Goal: Information Seeking & Learning: Check status

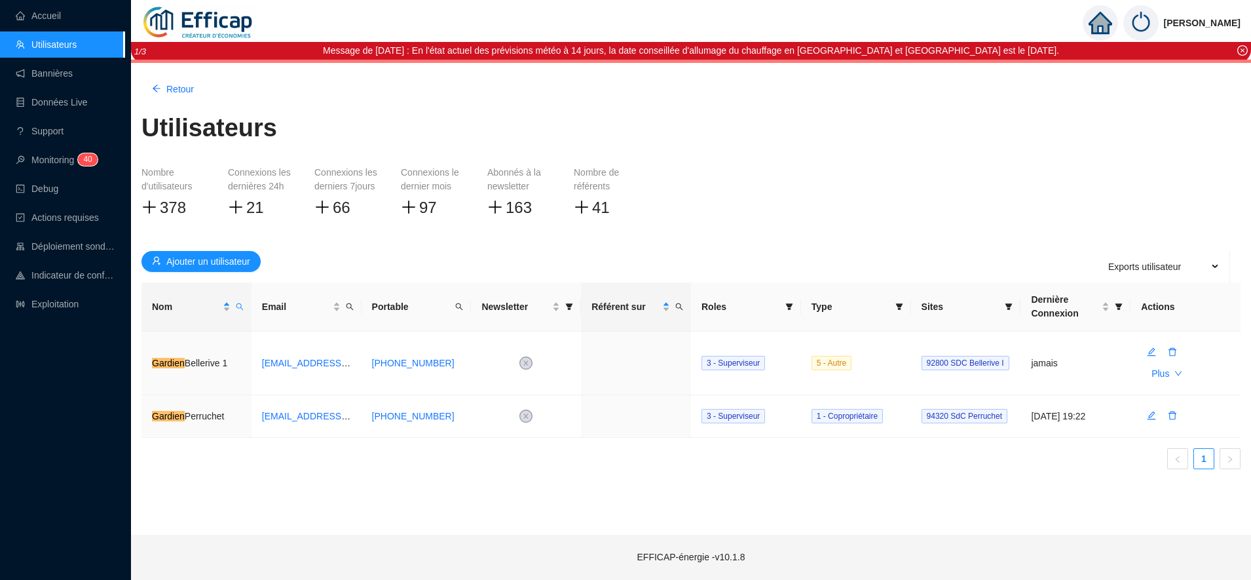
click at [568, 117] on div "Utilisateurs" at bounding box center [690, 134] width 1099 height 48
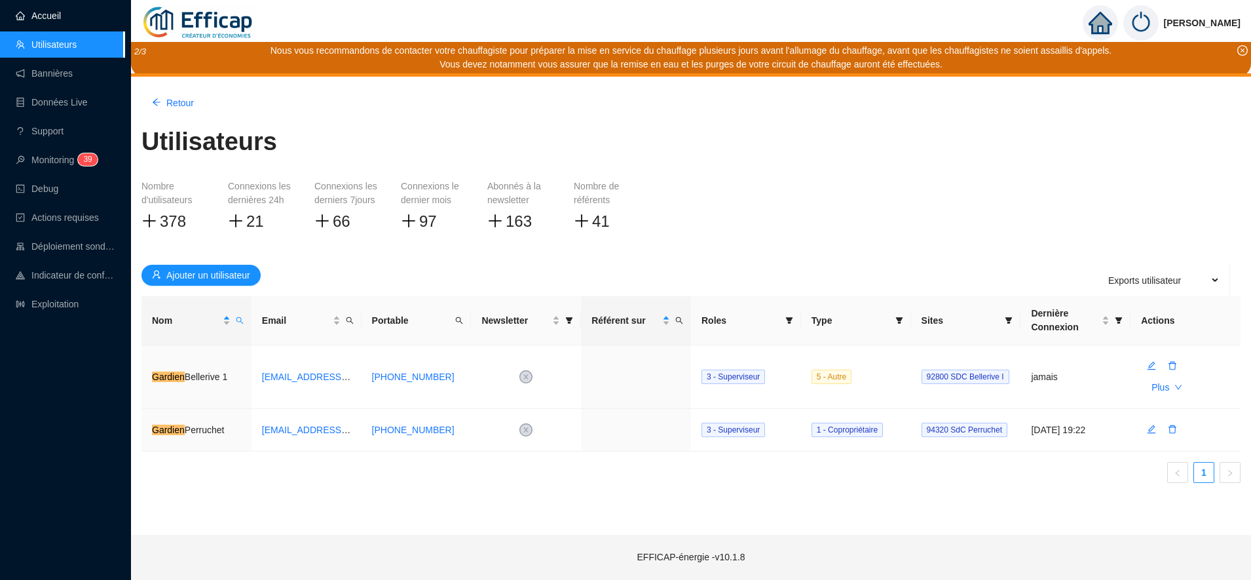
click at [61, 15] on link "Accueil" at bounding box center [38, 15] width 45 height 10
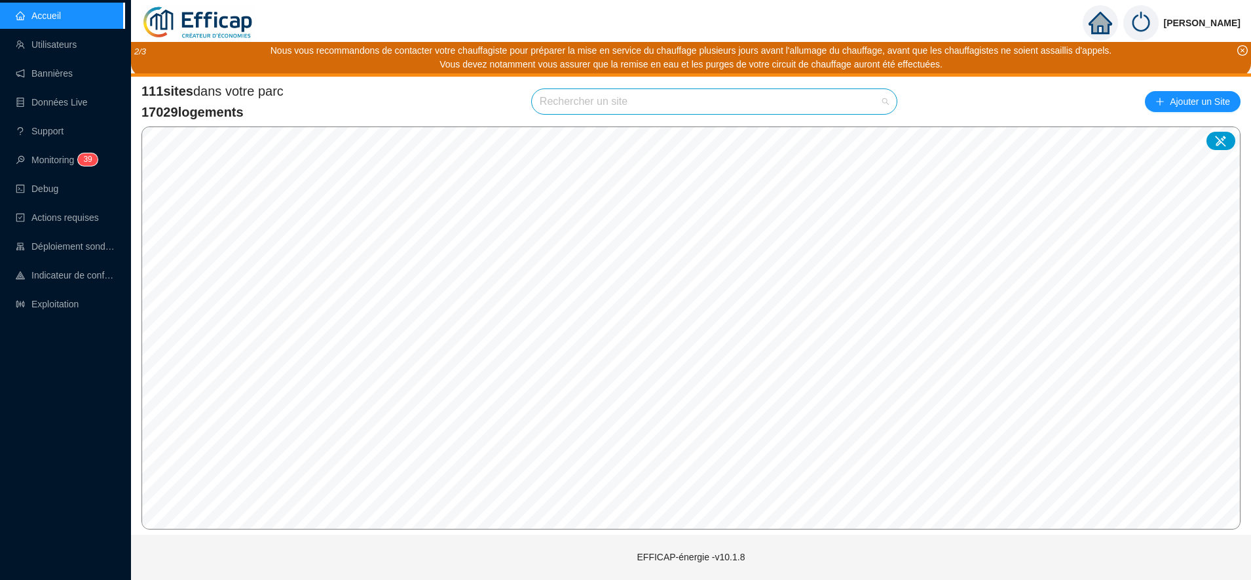
click at [578, 102] on input "search" at bounding box center [708, 101] width 337 height 25
type input "chevre"
click at [874, 132] on icon at bounding box center [872, 132] width 9 height 9
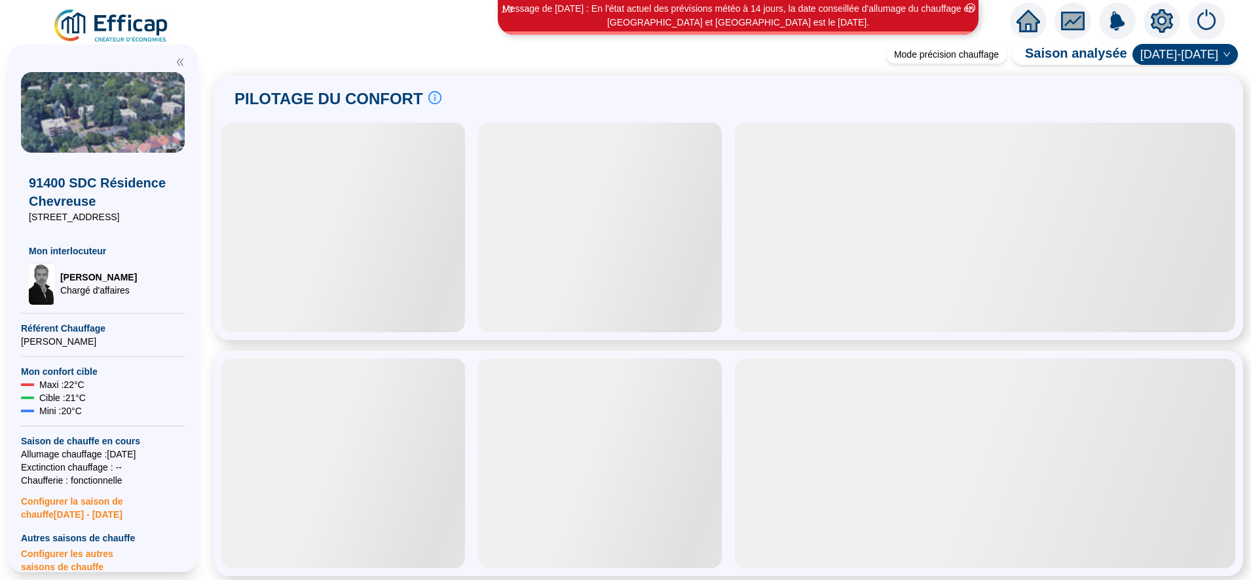
drag, startPoint x: 652, startPoint y: 202, endPoint x: 600, endPoint y: 294, distance: 105.8
click at [600, 294] on div at bounding box center [600, 227] width 244 height 210
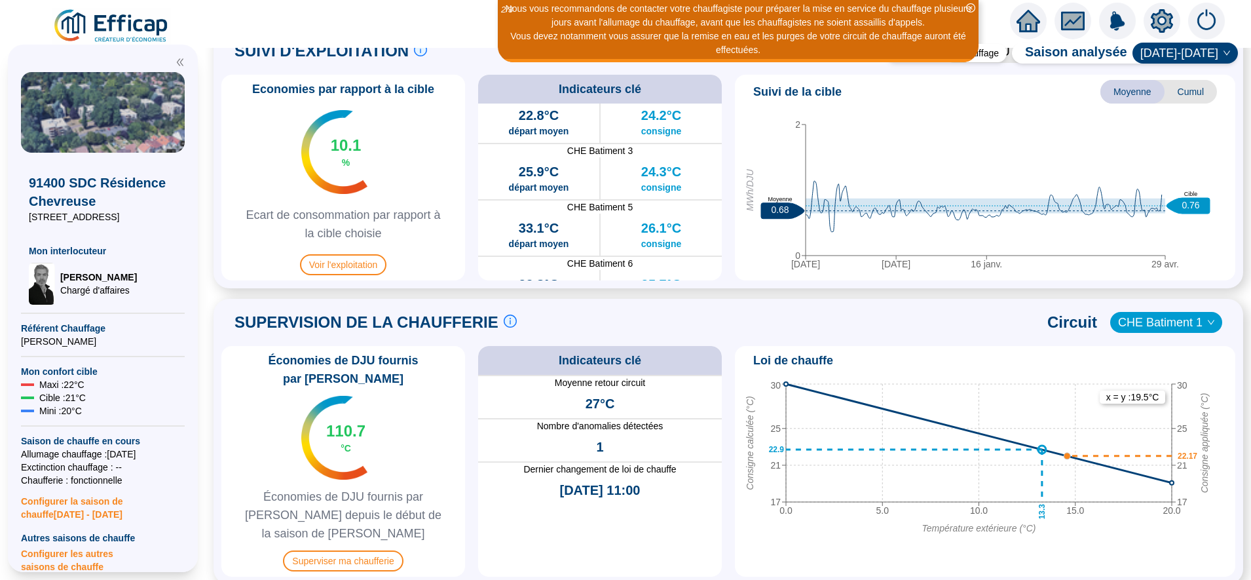
scroll to position [806, 0]
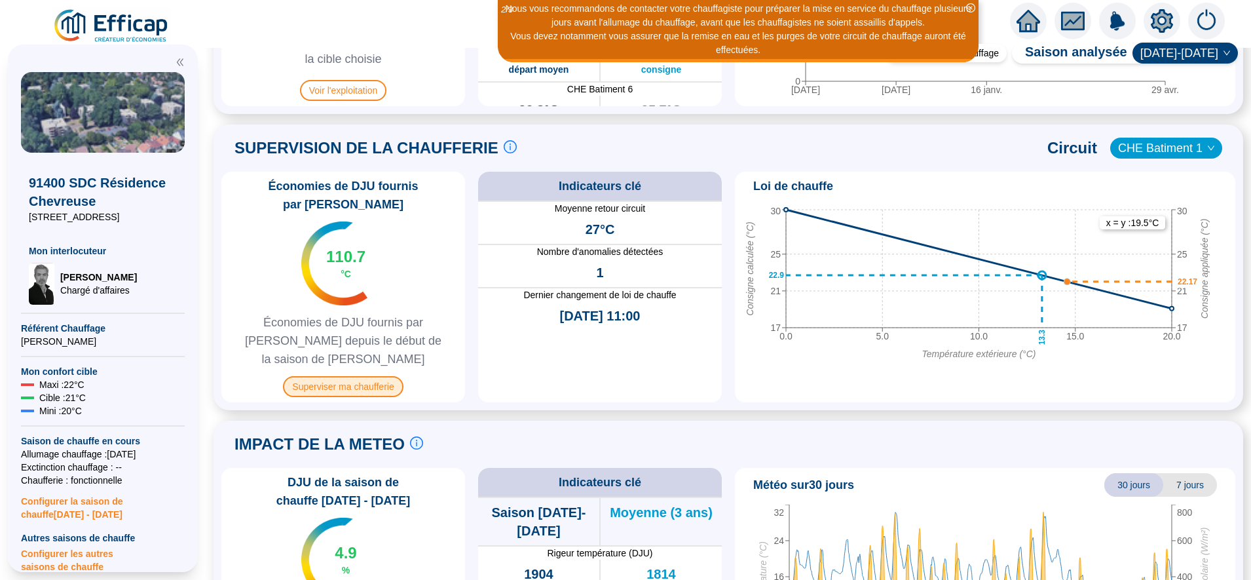
click at [348, 376] on span "Superviser ma chaufferie" at bounding box center [343, 386] width 120 height 21
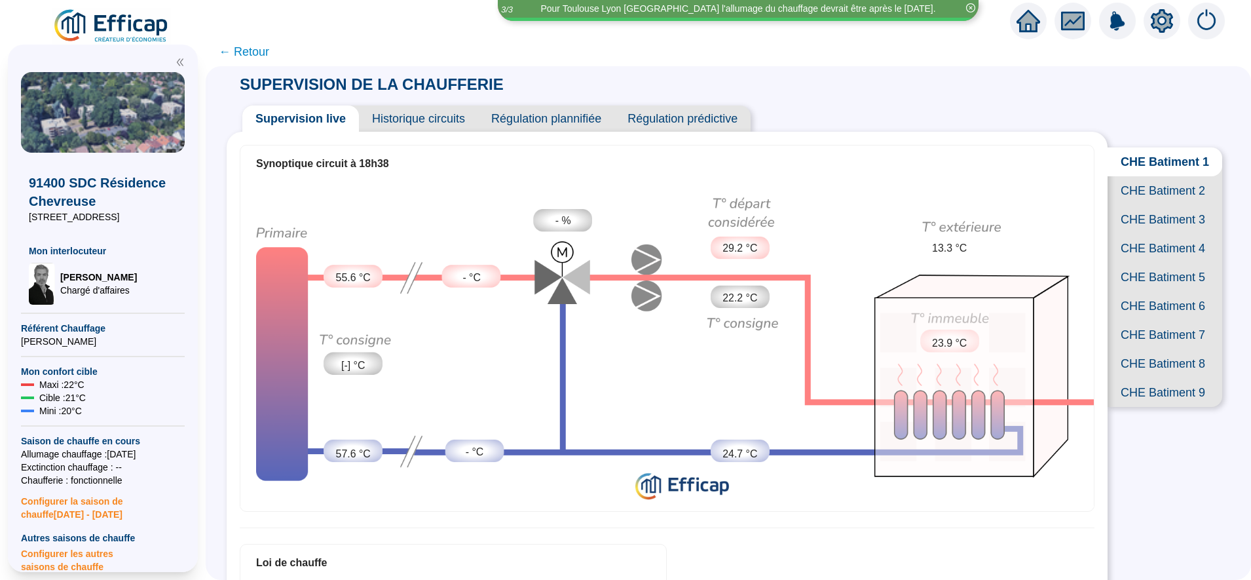
click at [1129, 407] on span "CHE Batiment 9" at bounding box center [1164, 392] width 115 height 29
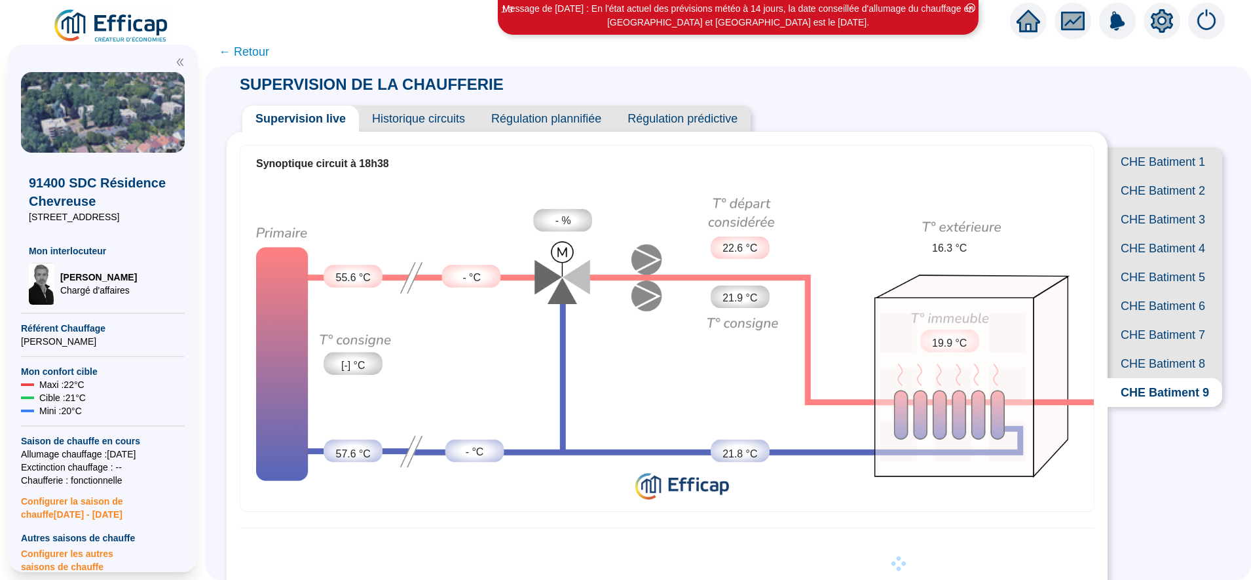
click at [1143, 378] on span "CHE Batiment 8" at bounding box center [1164, 363] width 115 height 29
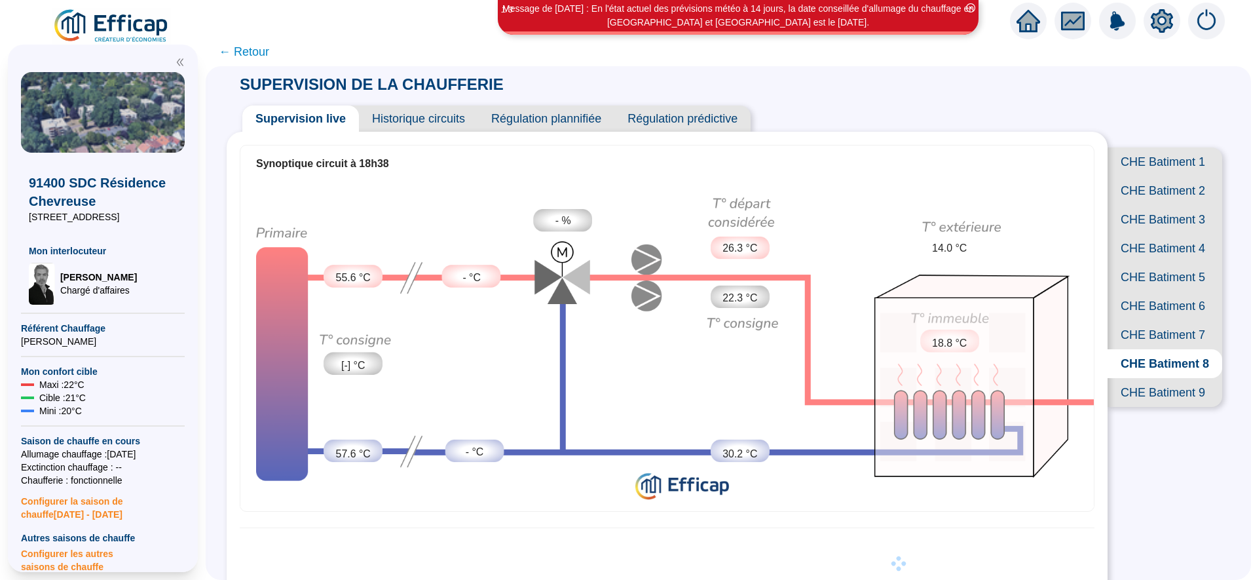
click at [1143, 349] on span "CHE Batiment 7" at bounding box center [1164, 334] width 115 height 29
click at [1143, 320] on span "CHE Batiment 6" at bounding box center [1164, 305] width 115 height 29
click at [1144, 291] on span "CHE Batiment 5" at bounding box center [1164, 277] width 115 height 29
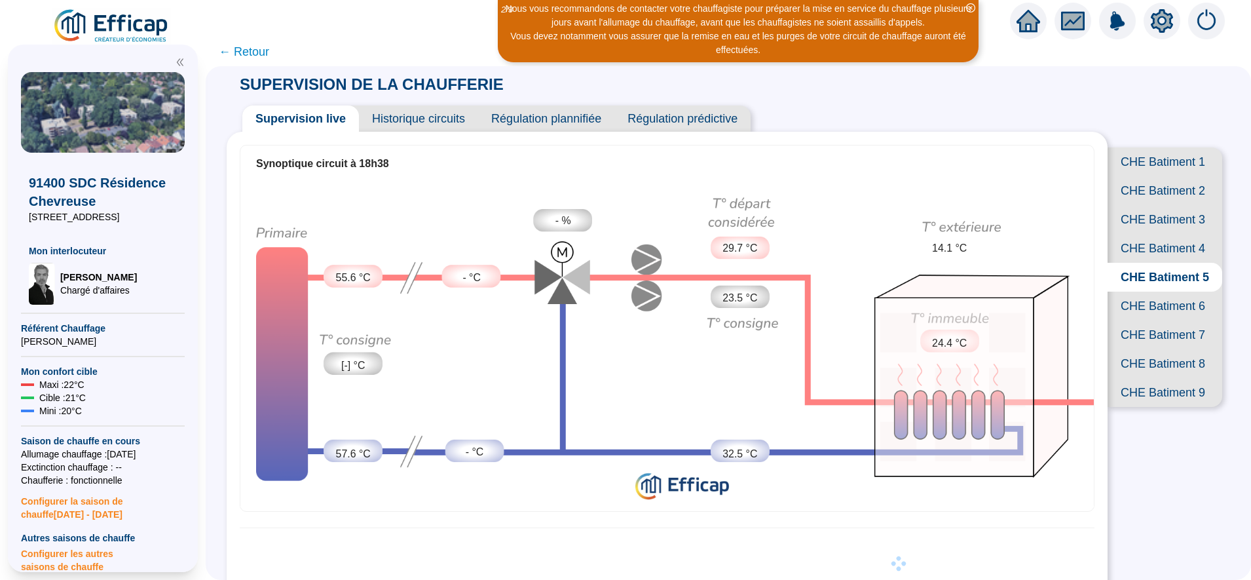
click at [1143, 263] on span "CHE Batiment 4" at bounding box center [1164, 248] width 115 height 29
click at [1146, 234] on span "CHE Batiment 3" at bounding box center [1164, 219] width 115 height 29
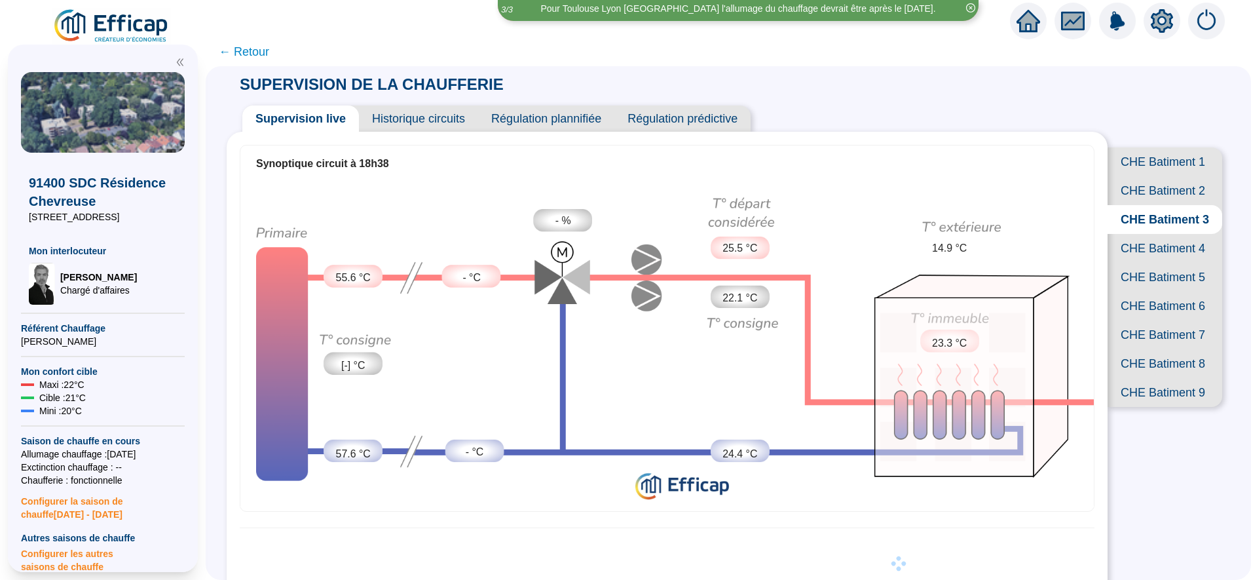
click at [1146, 205] on span "CHE Batiment 2" at bounding box center [1164, 190] width 115 height 29
click at [1157, 170] on span "CHE Batiment 1" at bounding box center [1164, 161] width 115 height 29
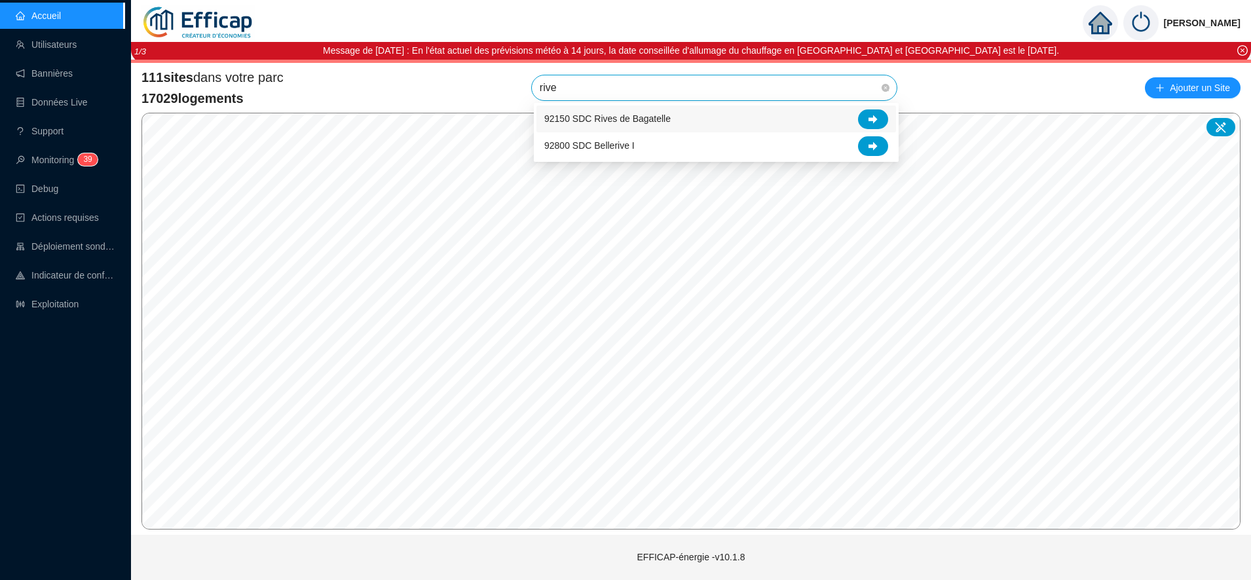
type input "rives"
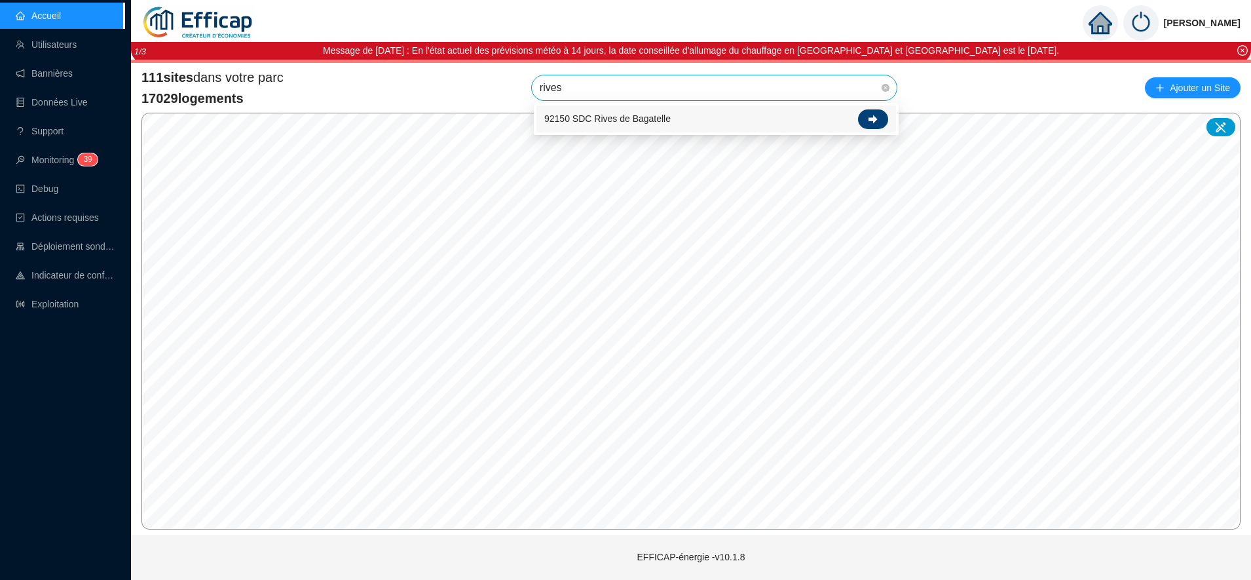
click at [874, 112] on div at bounding box center [873, 119] width 30 height 20
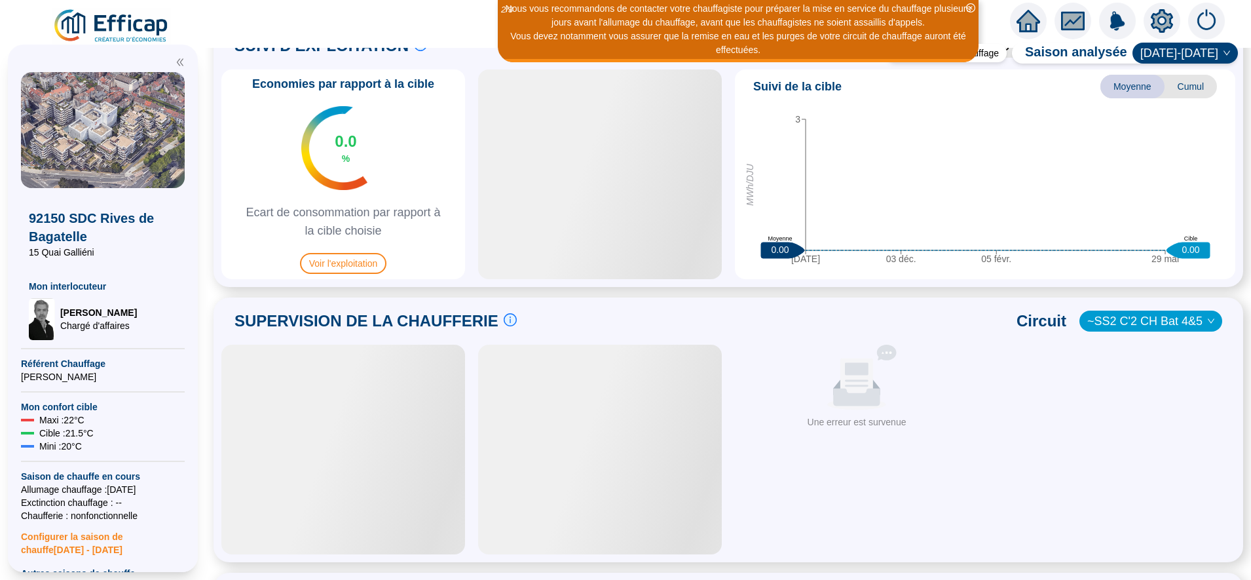
scroll to position [700, 0]
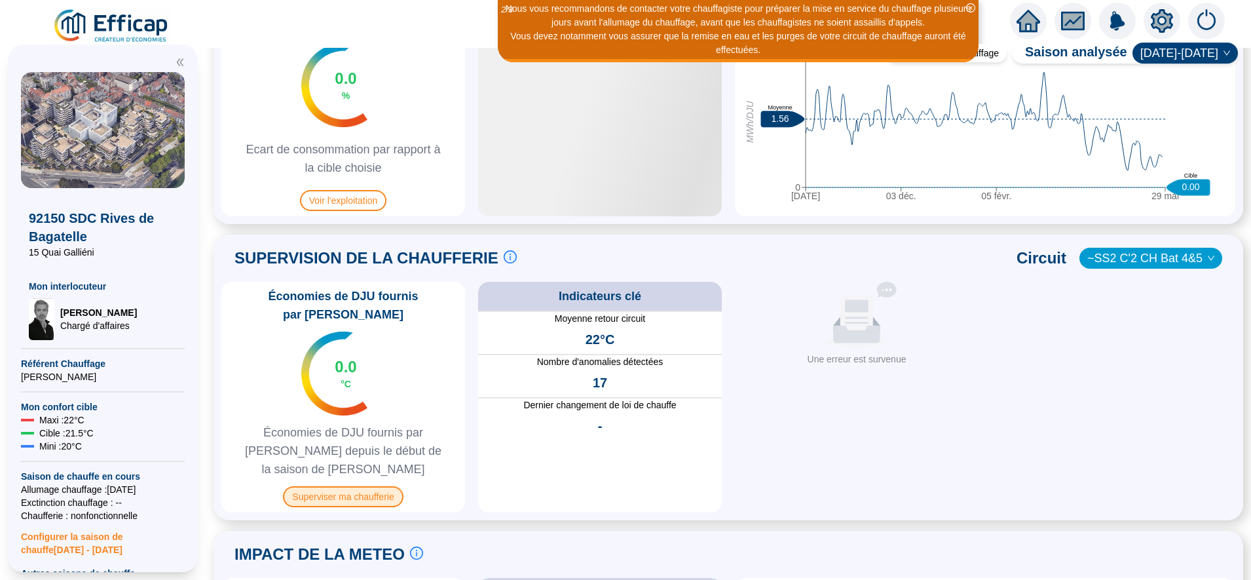
click at [357, 486] on span "Superviser ma chaufferie" at bounding box center [343, 496] width 120 height 21
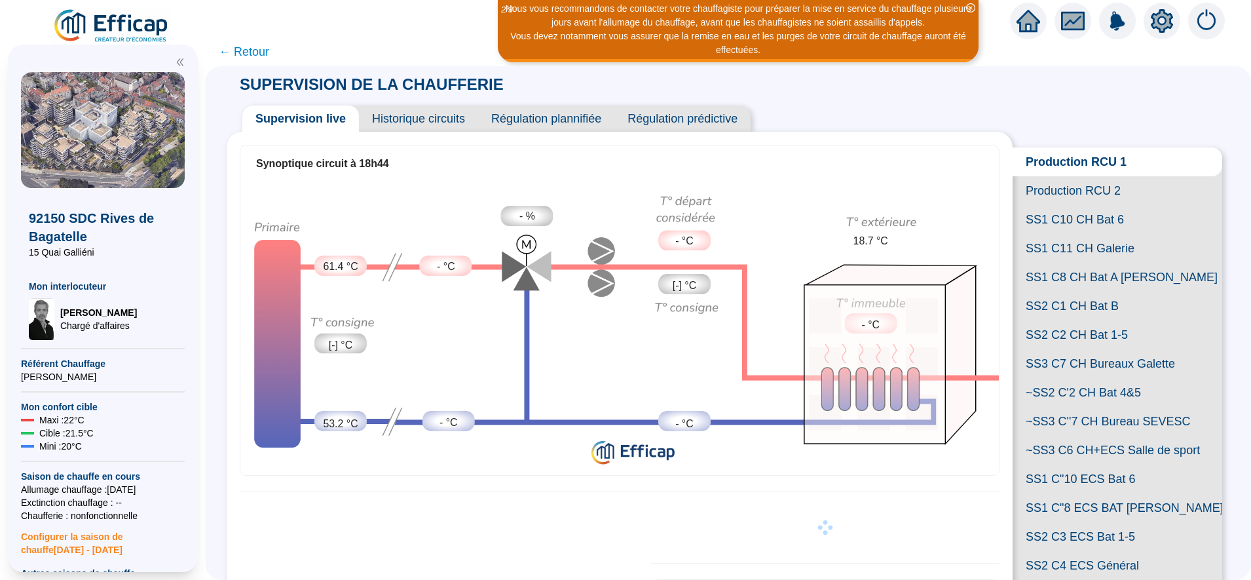
click at [1069, 320] on span "SS2 C1 CH Bat B" at bounding box center [1117, 305] width 210 height 29
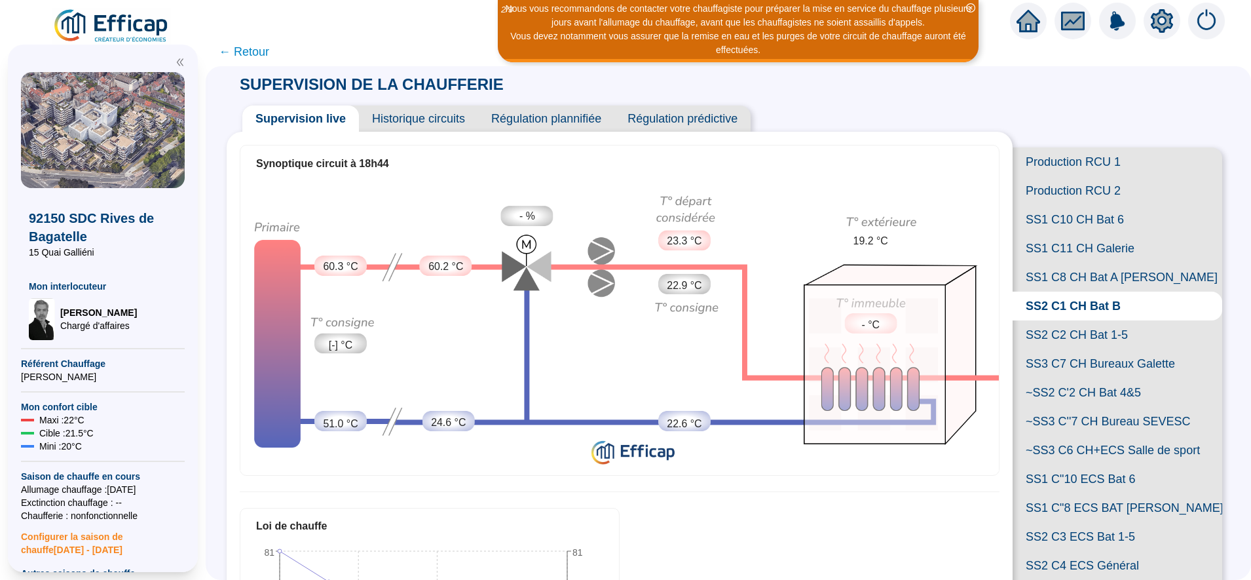
click at [1081, 349] on span "SS2 C2 CH Bat 1-5" at bounding box center [1117, 334] width 210 height 29
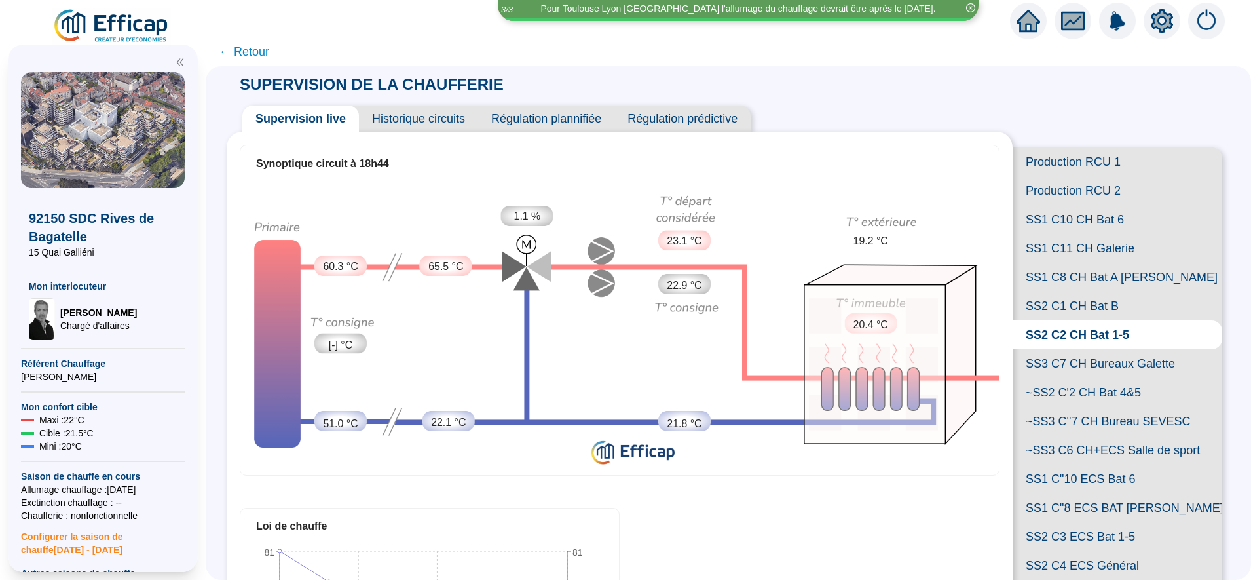
click at [1083, 320] on span "SS2 C1 CH Bat B" at bounding box center [1117, 305] width 210 height 29
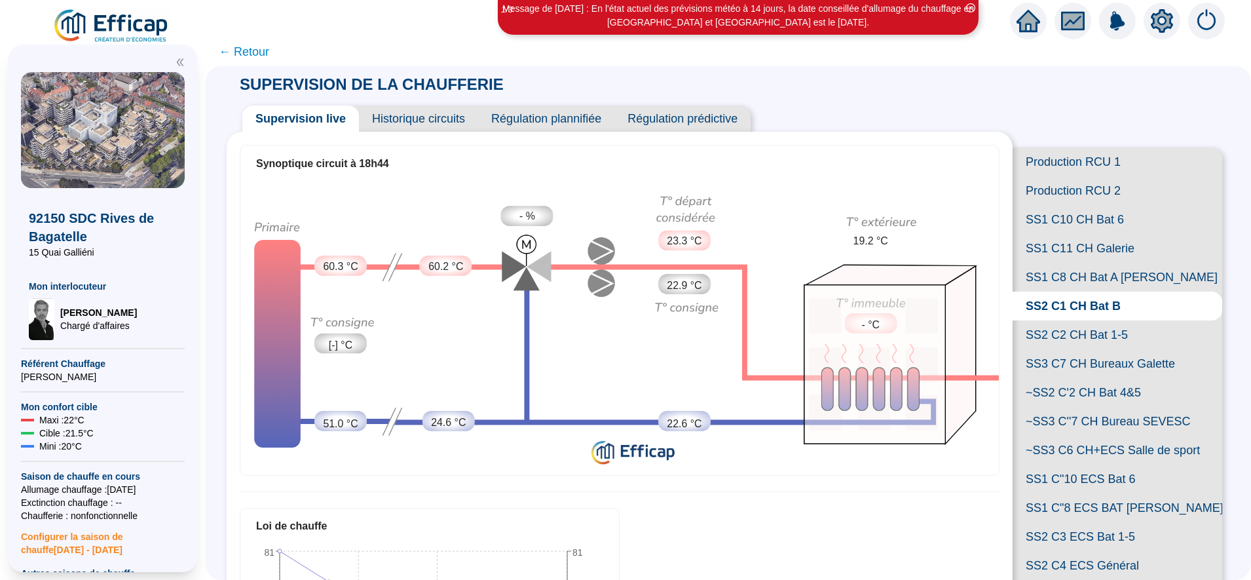
click at [1081, 378] on span "SS3 C7 CH Bureaux Galette" at bounding box center [1117, 363] width 210 height 29
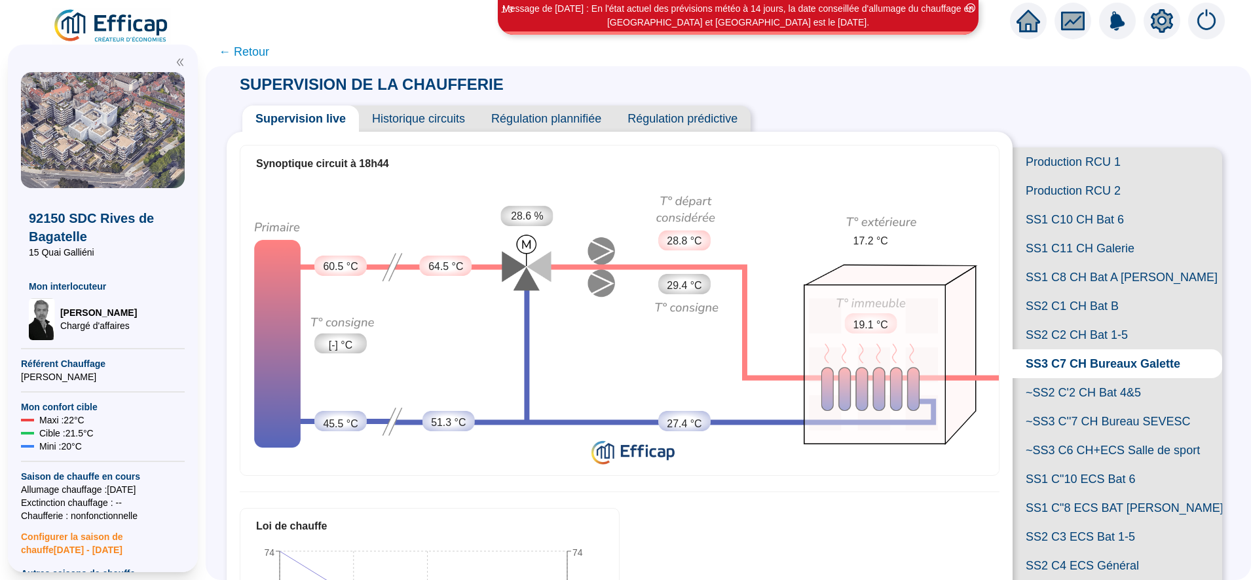
click at [1073, 407] on span "~SS2 C'2 CH Bat 4&5" at bounding box center [1117, 392] width 210 height 29
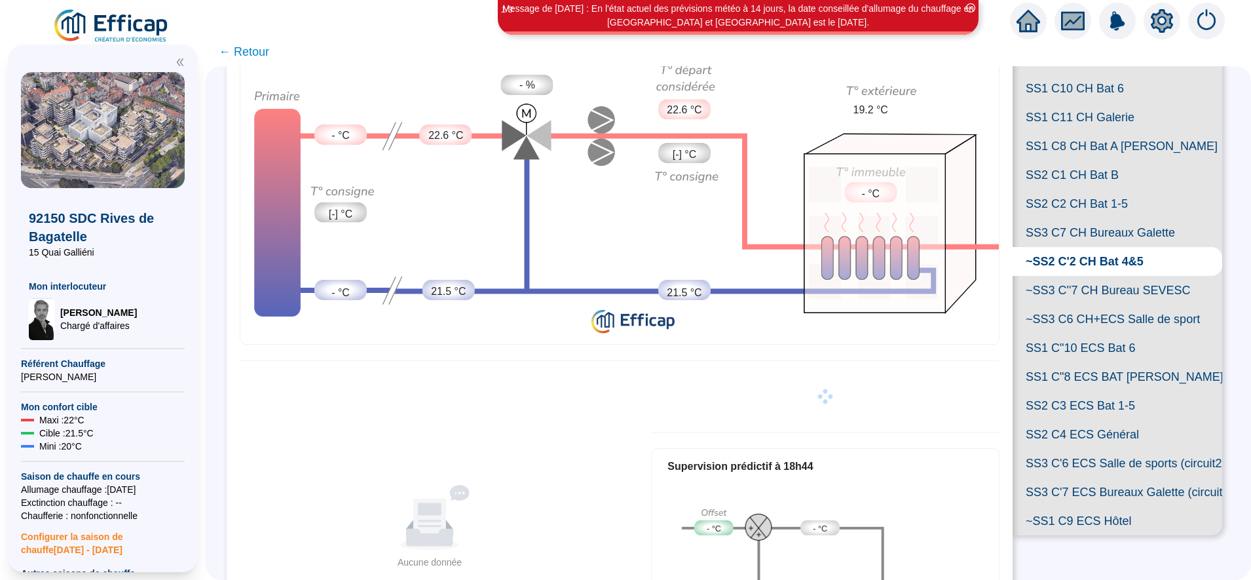
scroll to position [140, 0]
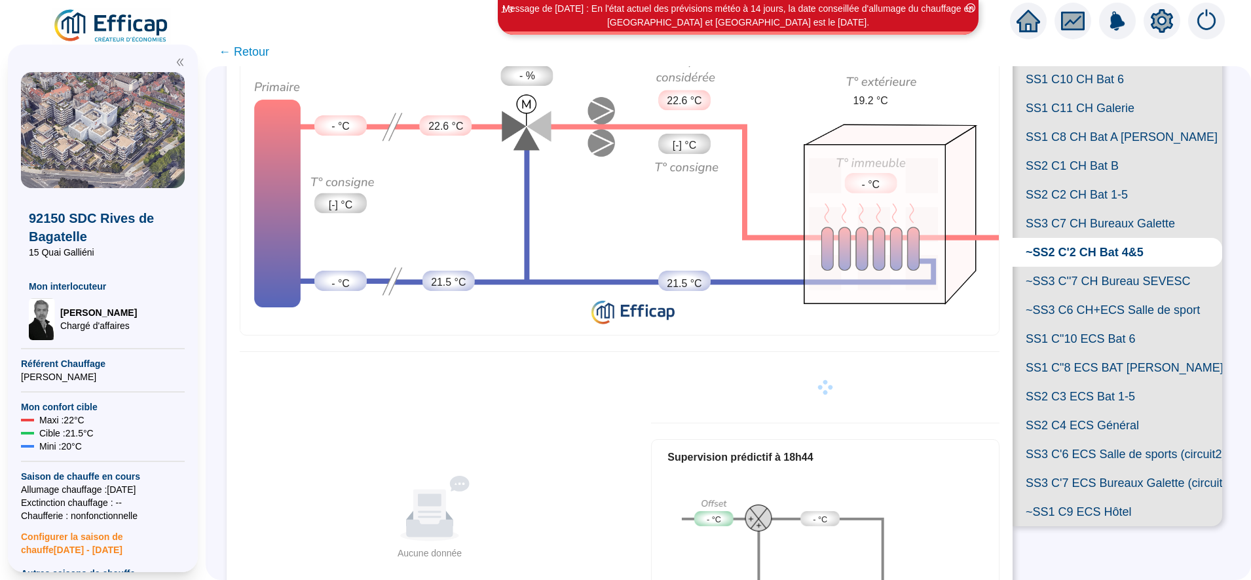
click at [1080, 295] on span "~SS3 C''7 CH Bureau SEVESC" at bounding box center [1117, 281] width 210 height 29
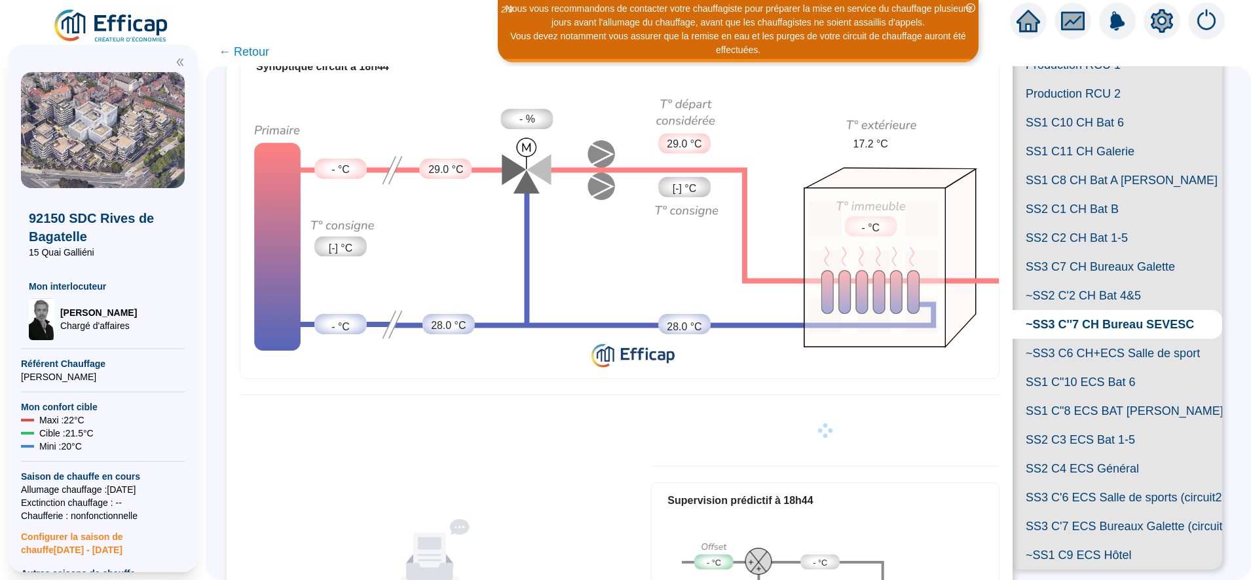
scroll to position [88, 0]
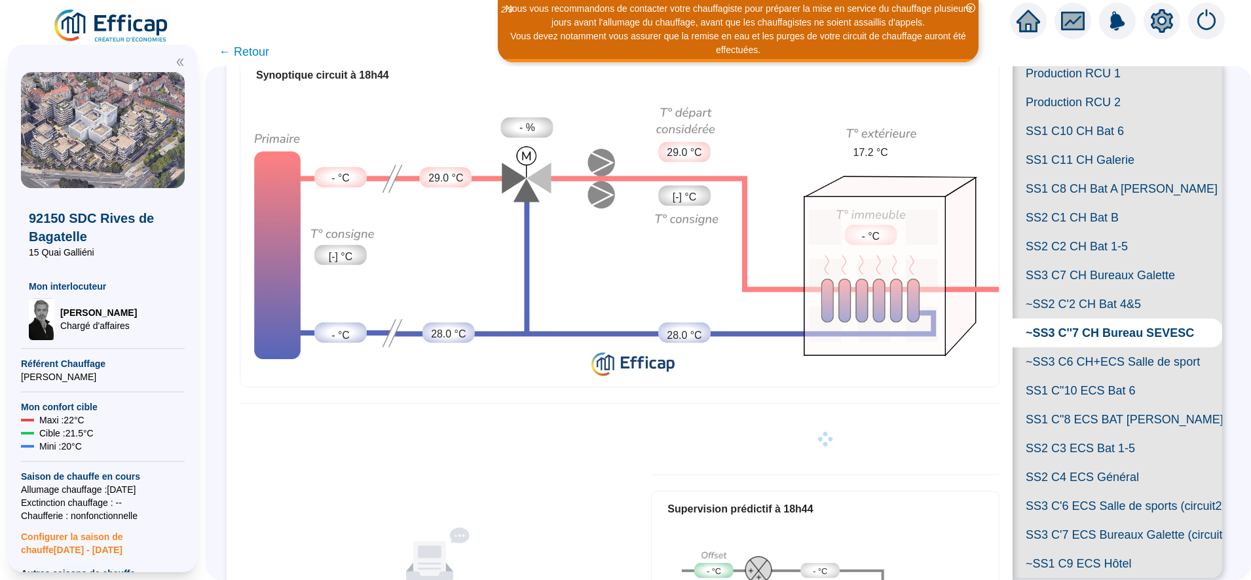
click at [1090, 145] on span "SS1 C10 CH Bat 6" at bounding box center [1117, 131] width 210 height 29
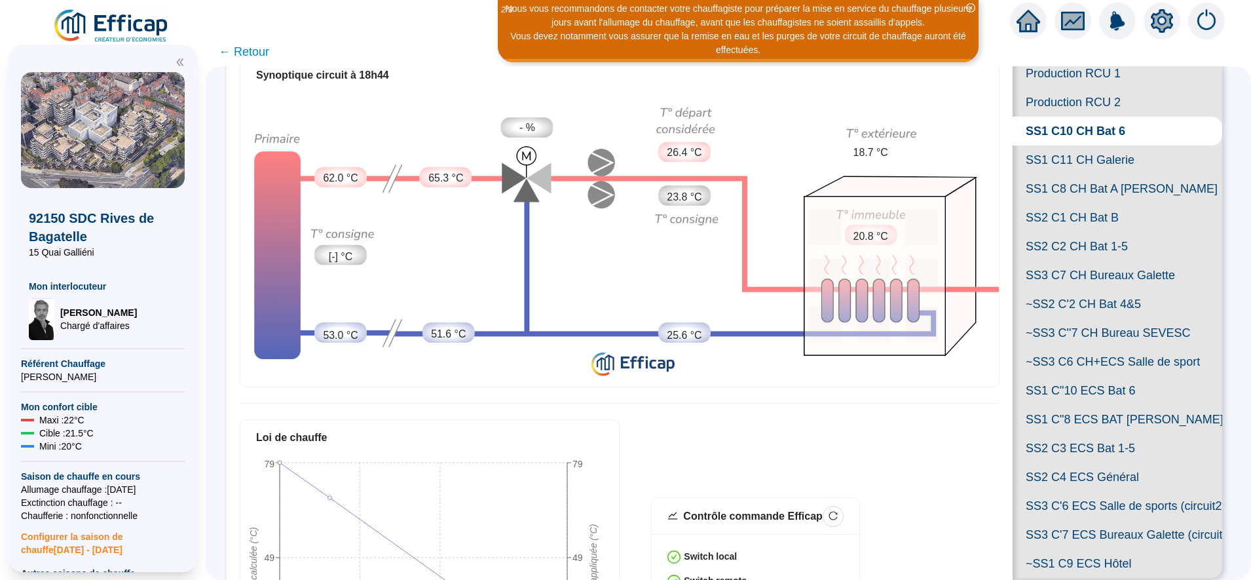
click at [1070, 111] on span "Production RCU 2" at bounding box center [1117, 102] width 210 height 29
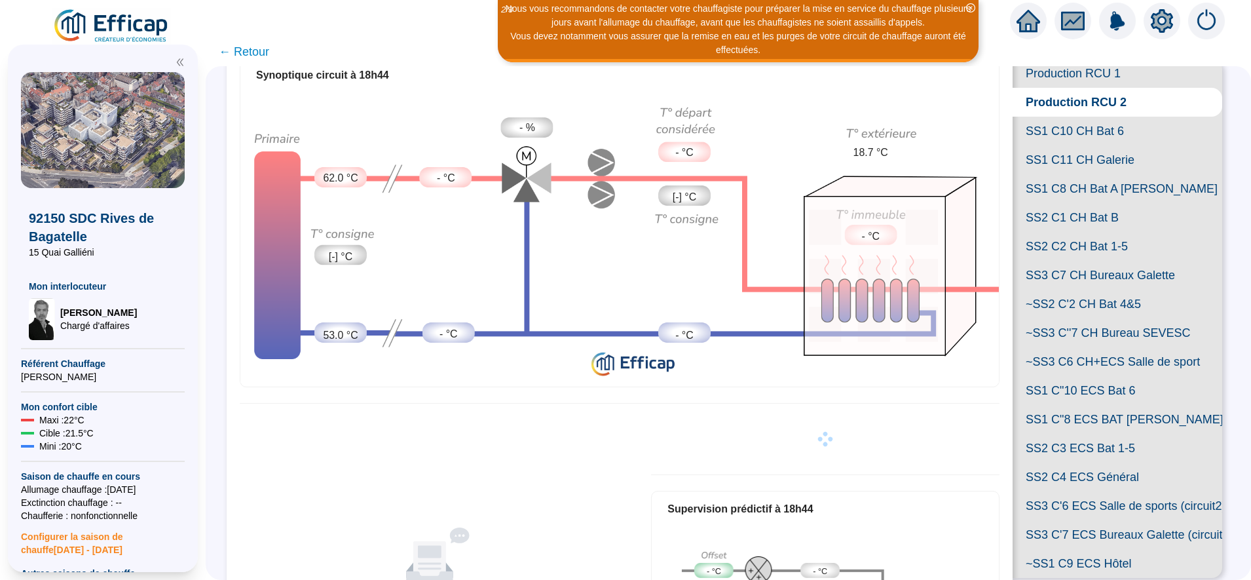
click at [1083, 81] on span "Production RCU 1" at bounding box center [1117, 73] width 210 height 29
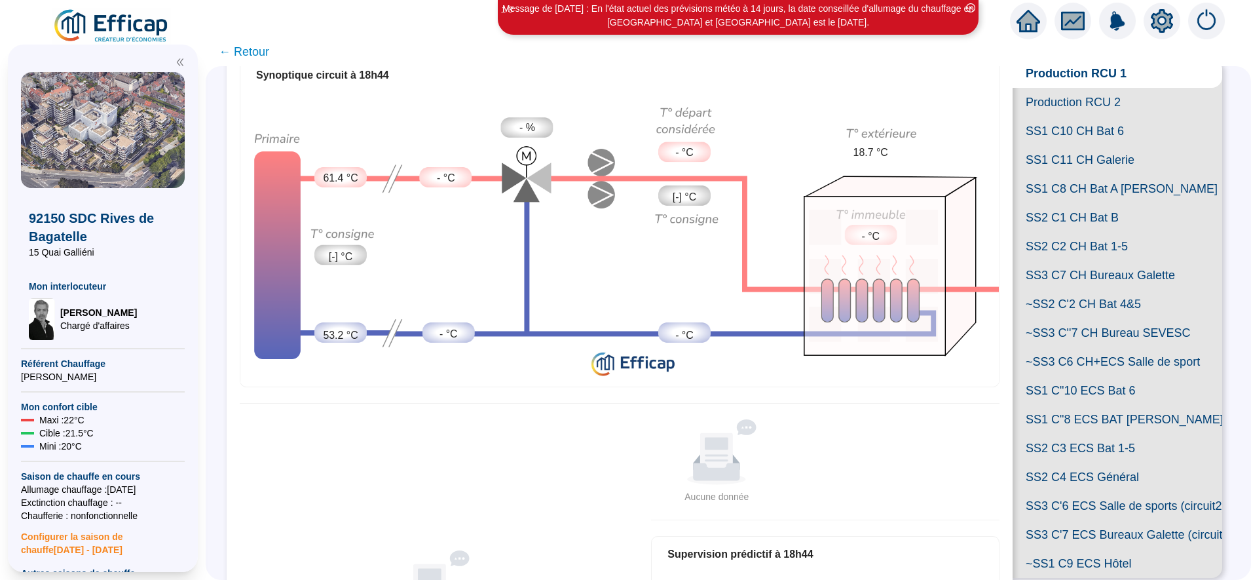
click at [1100, 203] on span "SS1 C8 CH Bat A [PERSON_NAME]" at bounding box center [1117, 188] width 210 height 29
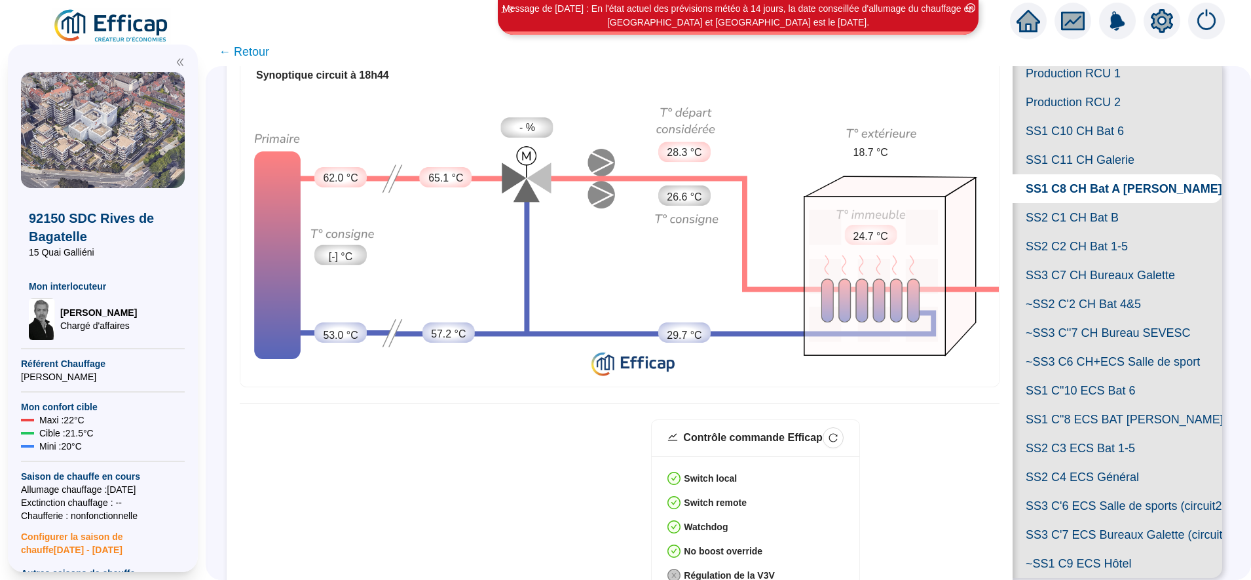
click at [1100, 203] on span "SS1 C8 CH Bat A [PERSON_NAME]" at bounding box center [1117, 188] width 210 height 29
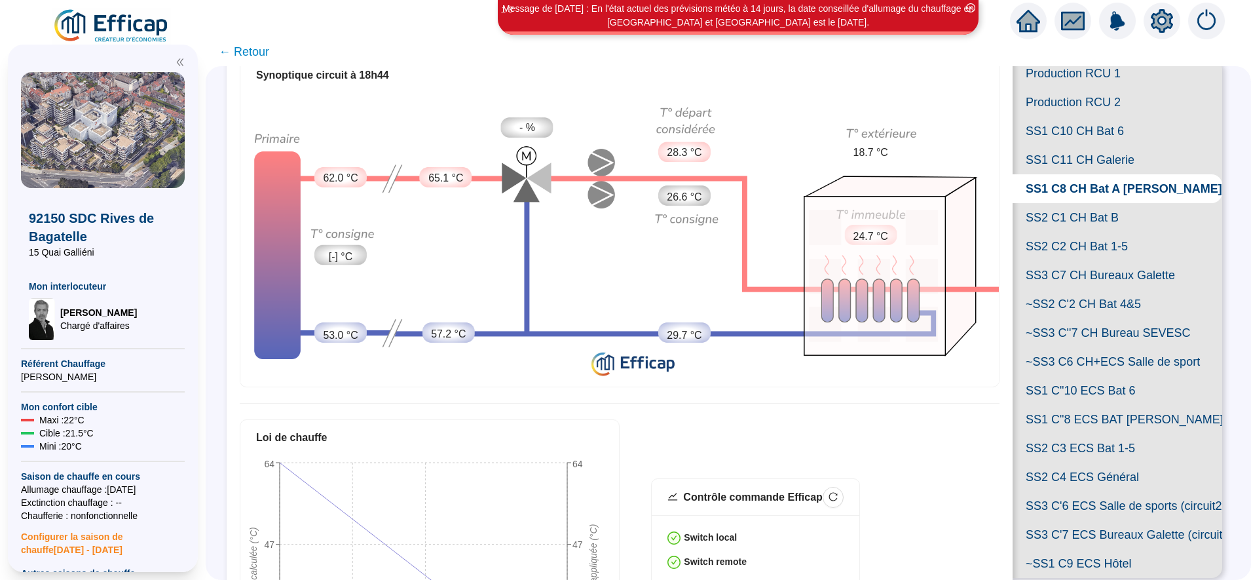
click at [1094, 232] on span "SS2 C1 CH Bat B" at bounding box center [1117, 217] width 210 height 29
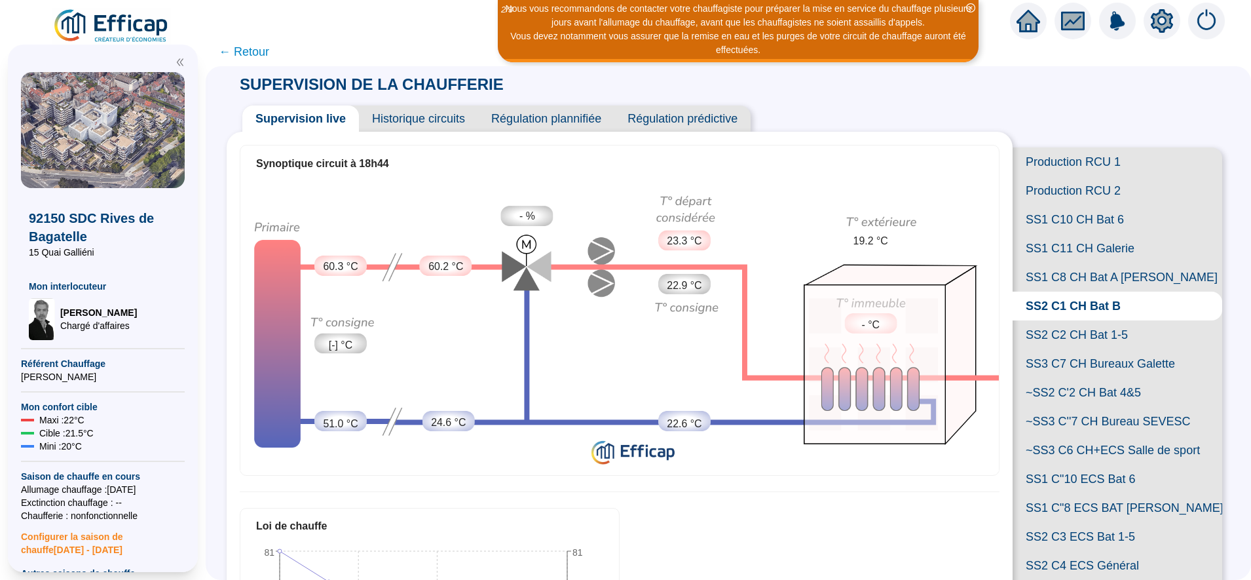
click at [264, 49] on span "← Retour" at bounding box center [244, 52] width 50 height 18
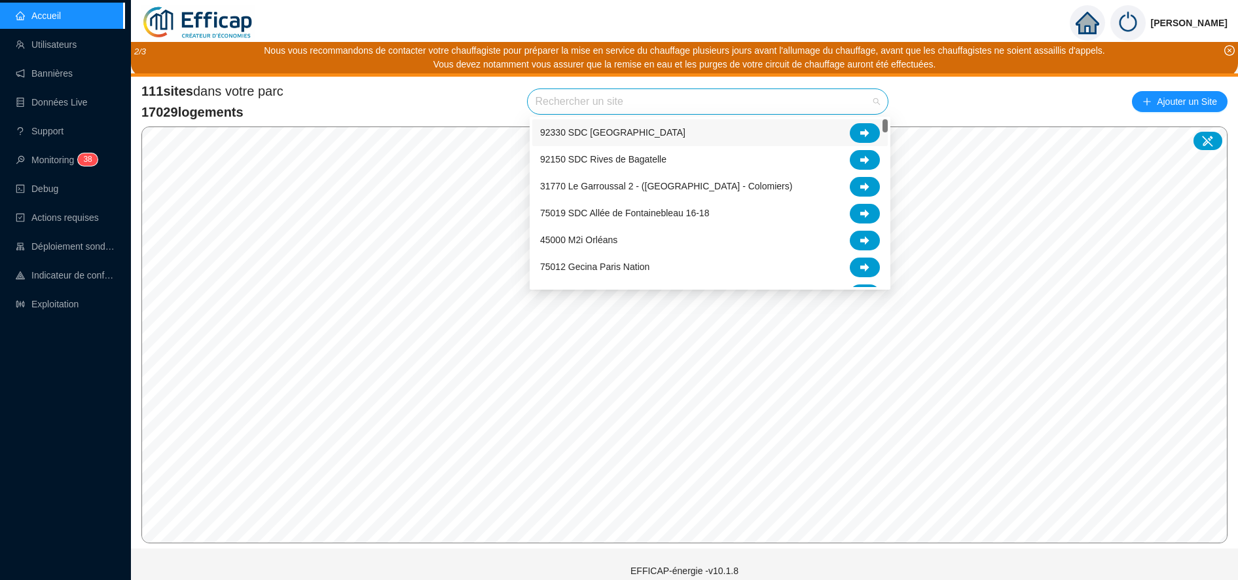
click at [540, 96] on input "search" at bounding box center [702, 101] width 333 height 25
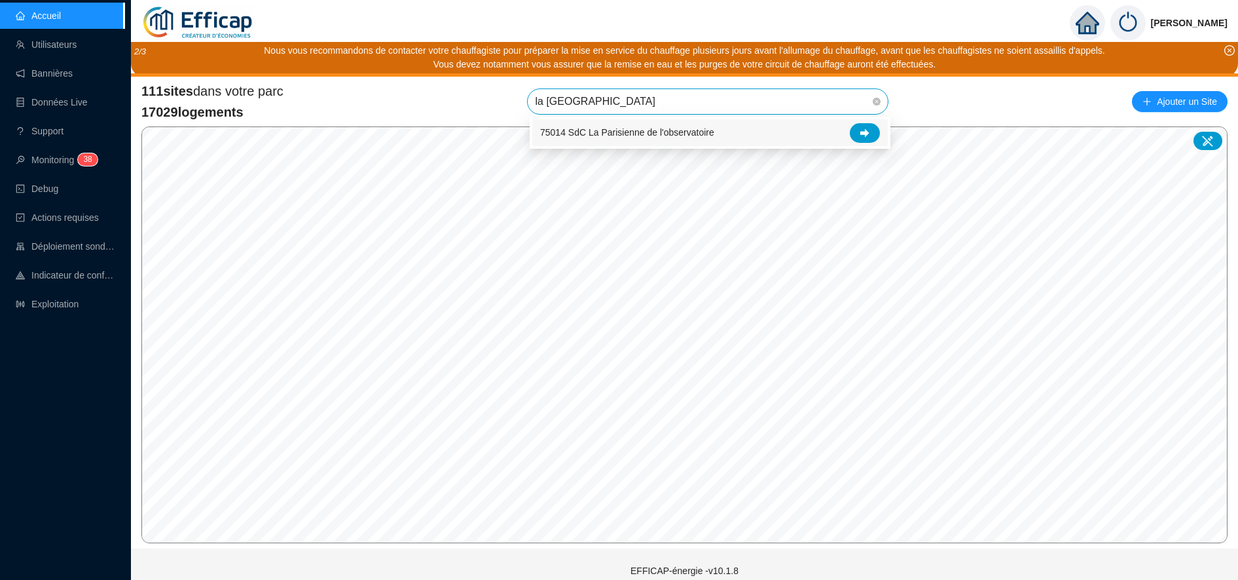
type input "la parisi"
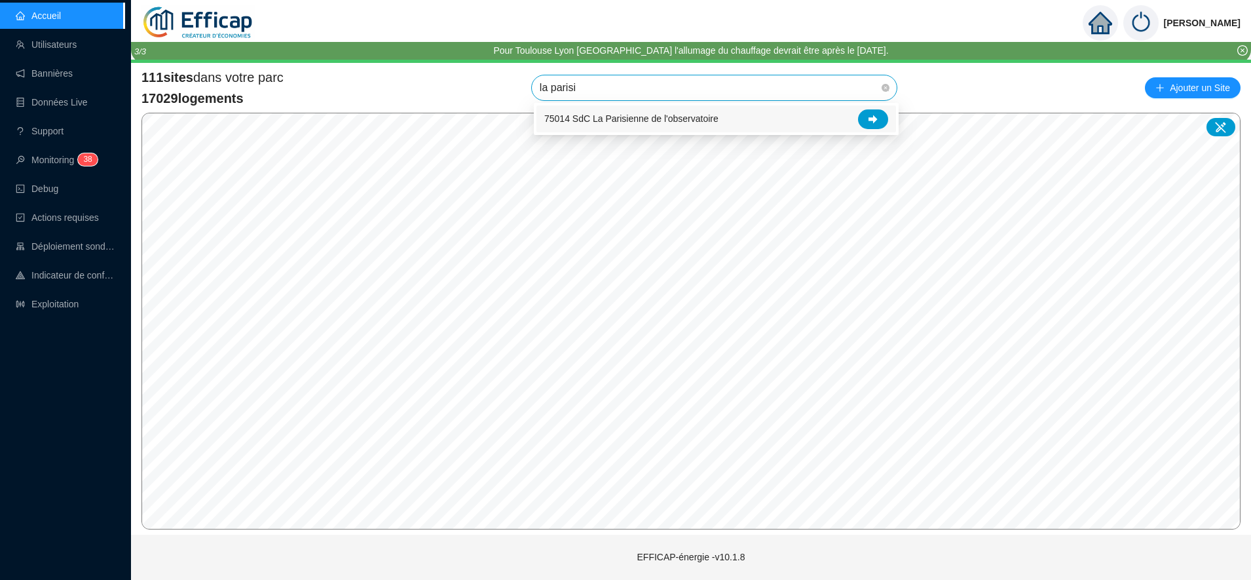
click at [859, 127] on div "75014 SdC La Parisienne de l'observatoire" at bounding box center [716, 119] width 344 height 20
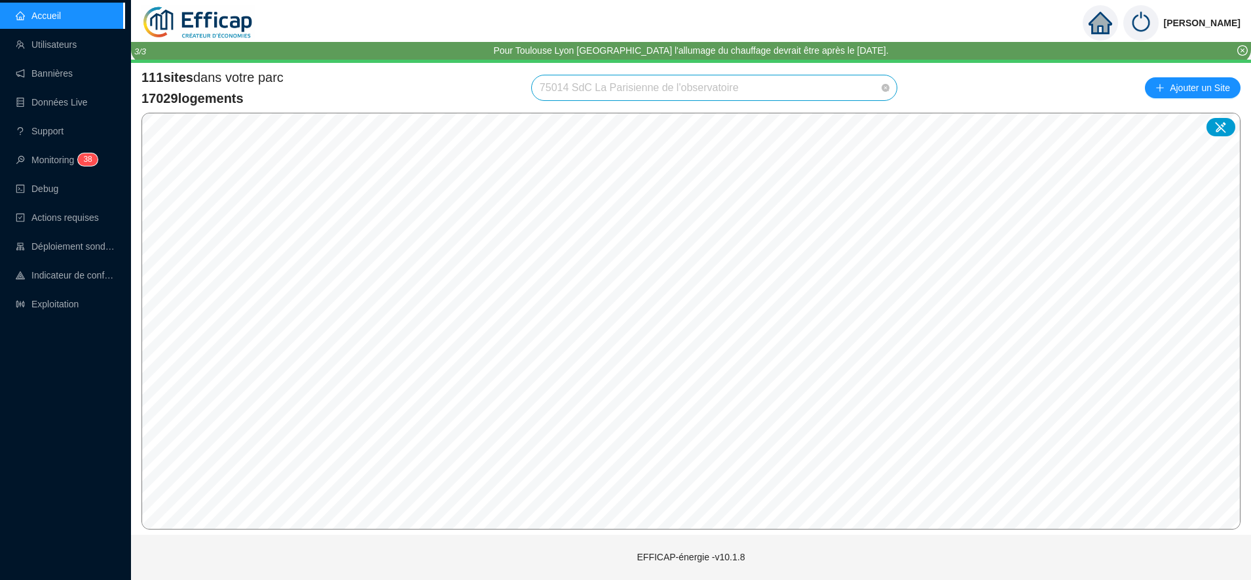
click at [828, 81] on span "75014 SdC La Parisienne de l'observatoire" at bounding box center [714, 87] width 349 height 25
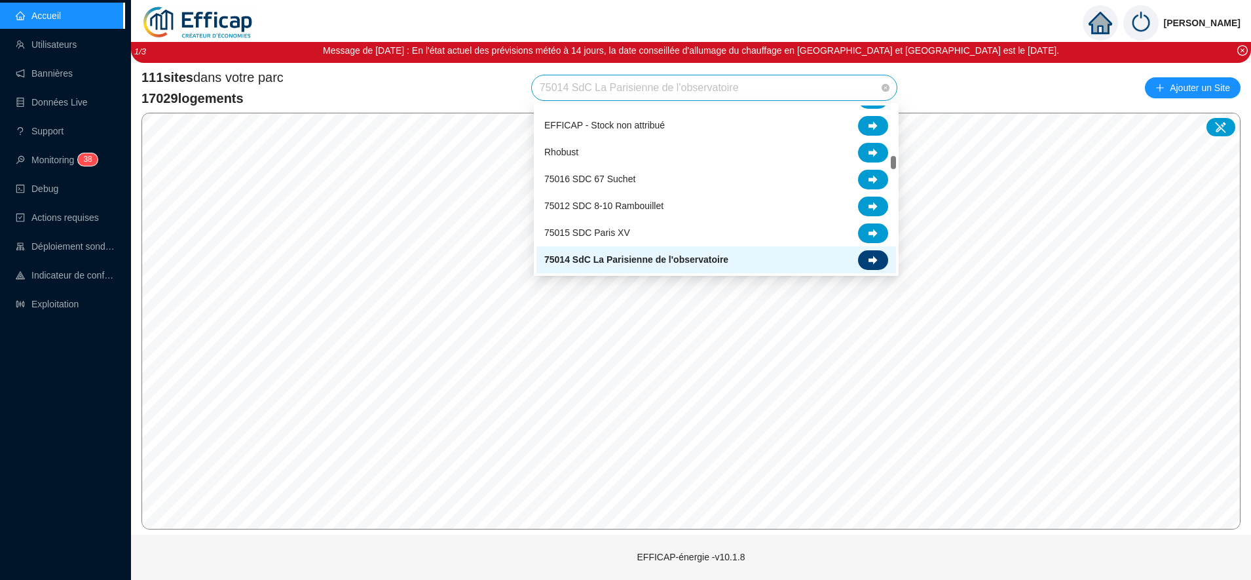
click at [878, 256] on div at bounding box center [873, 260] width 30 height 20
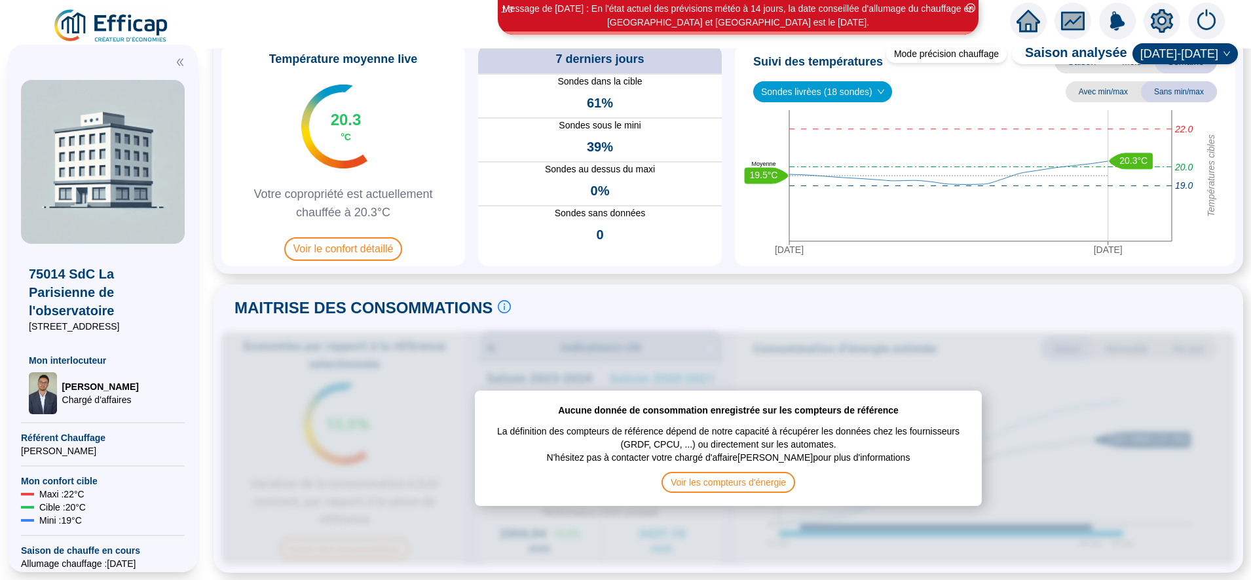
scroll to position [95, 0]
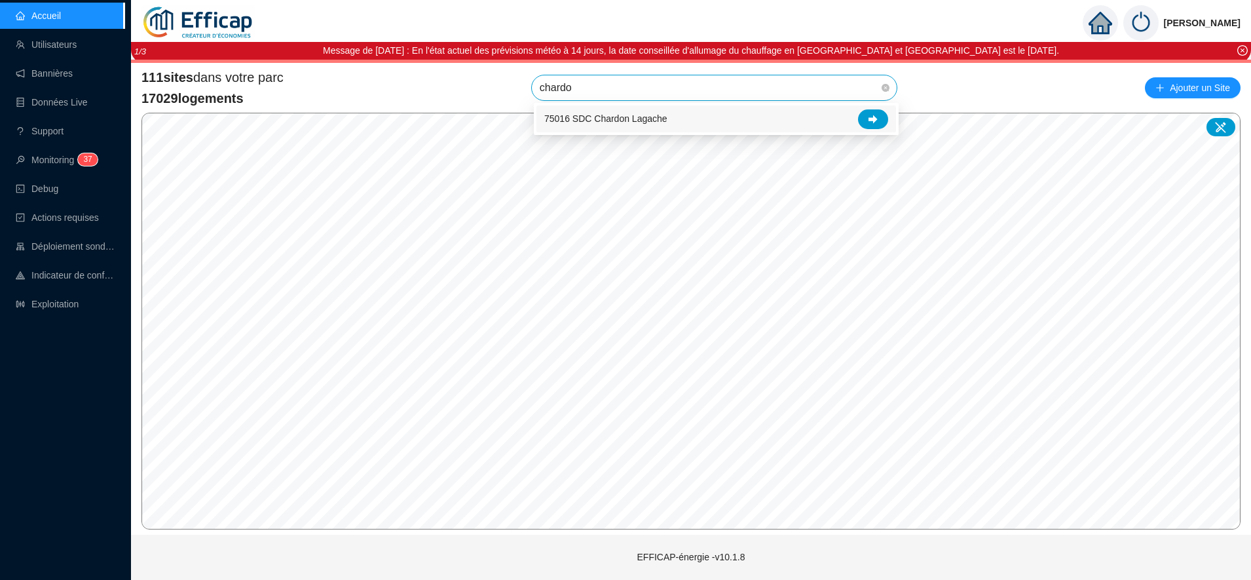
type input "chardon"
click at [884, 116] on div at bounding box center [873, 119] width 30 height 20
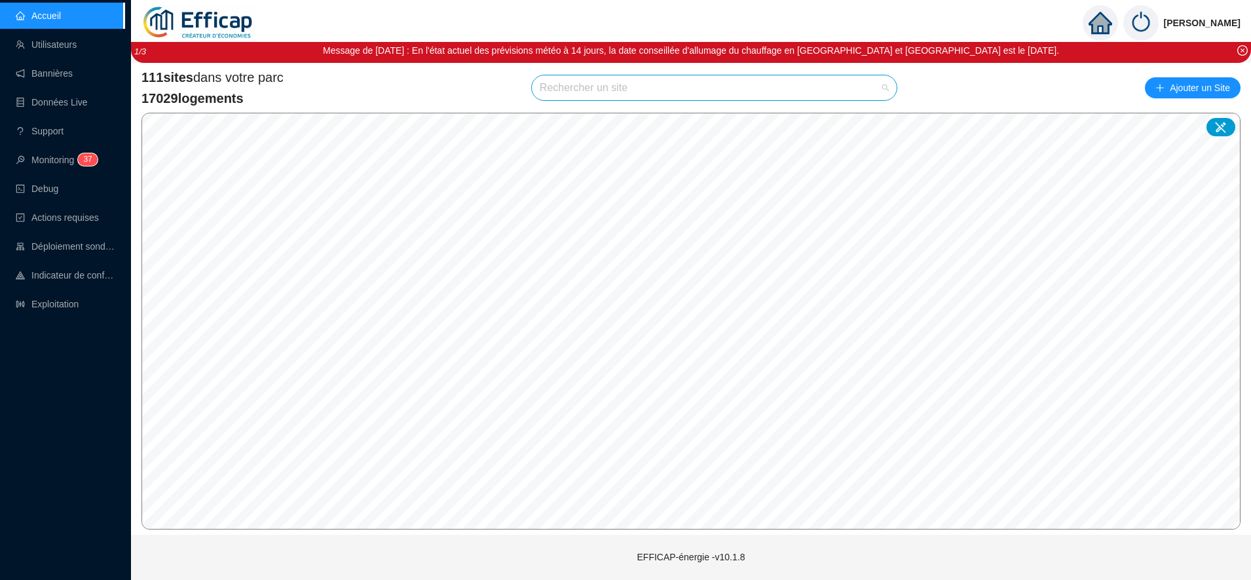
click at [566, 92] on input "search" at bounding box center [708, 87] width 337 height 25
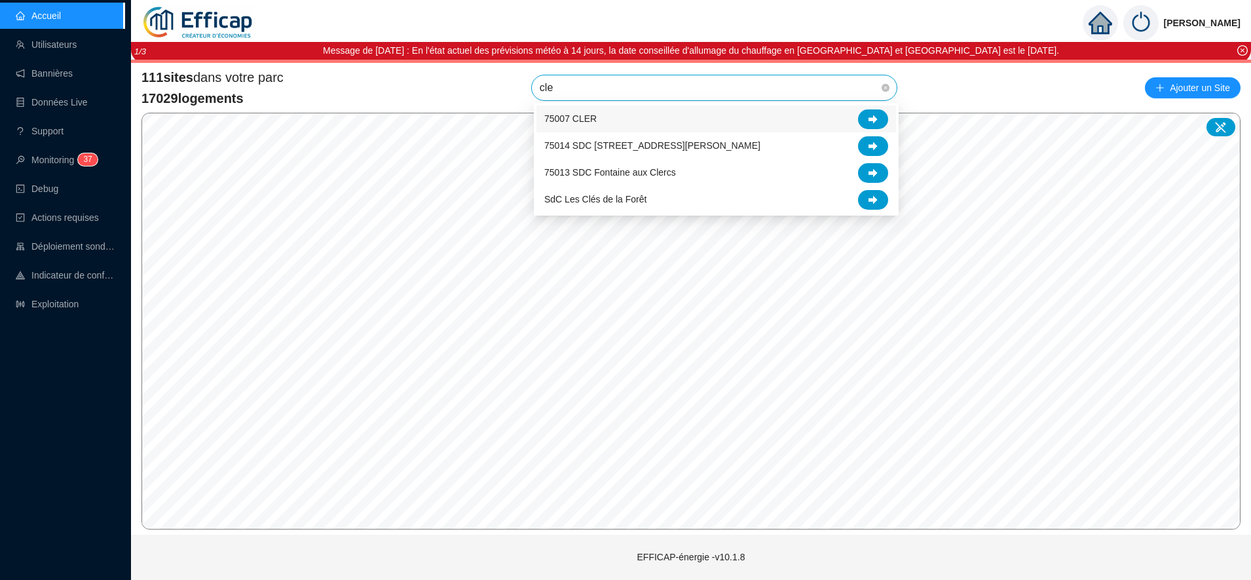
type input "cler"
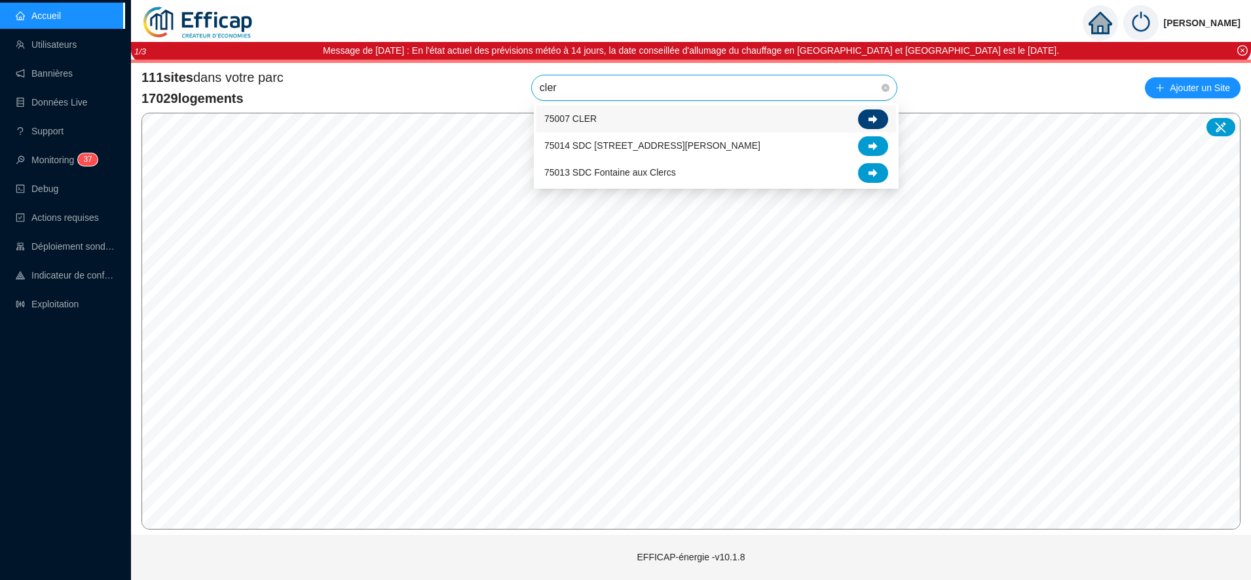
click at [879, 115] on div at bounding box center [873, 119] width 30 height 20
